Goal: Check status: Check status

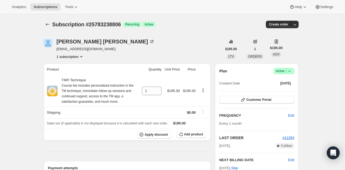
click at [76, 39] on div "Sai Harsh Bharatula" at bounding box center [106, 41] width 98 height 5
